Goal: Task Accomplishment & Management: Manage account settings

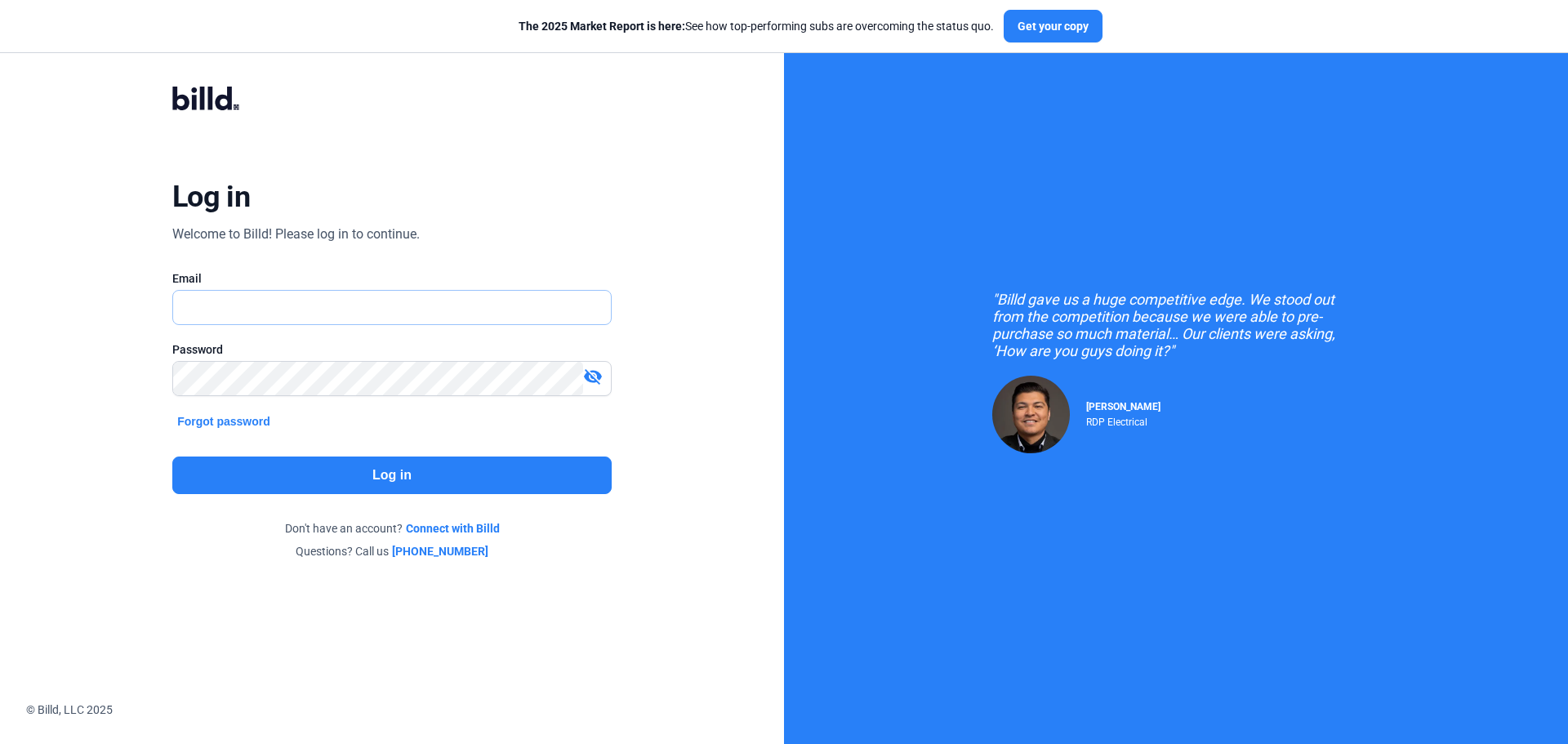
drag, startPoint x: 0, startPoint y: 0, endPoint x: 193, endPoint y: 315, distance: 369.4
click at [193, 315] on input "text" at bounding box center [383, 307] width 419 height 33
type input "[EMAIL_ADDRESS][DOMAIN_NAME]"
click at [342, 444] on div "Log in Welcome to Billd! Please log in to continue. Email [EMAIL_ADDRESS][DOMAI…" at bounding box center [391, 322] width 565 height 536
click at [384, 478] on button "Log in" at bounding box center [392, 476] width 440 height 37
